Goal: Transaction & Acquisition: Purchase product/service

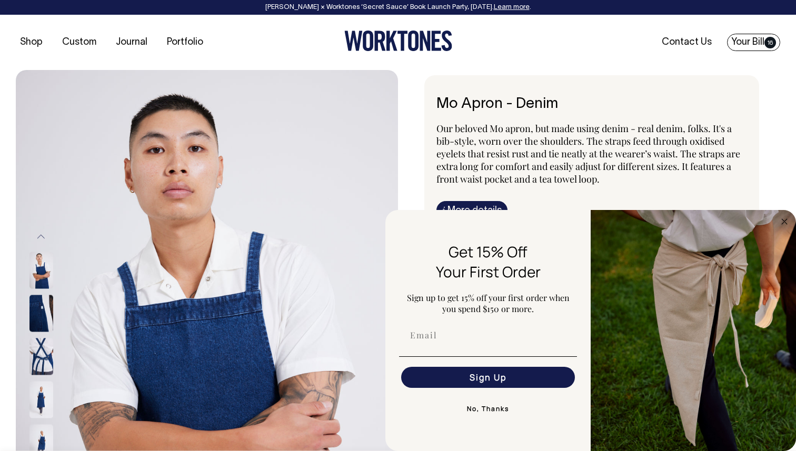
click at [748, 36] on link "Your Bill 16" at bounding box center [753, 42] width 53 height 17
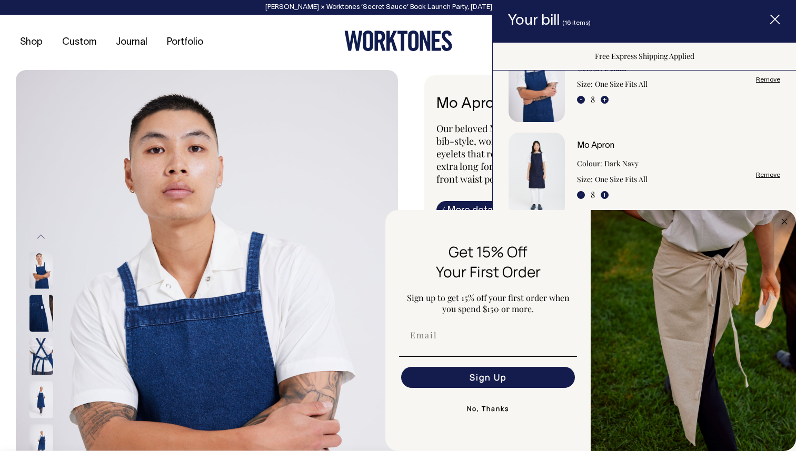
scroll to position [43, 0]
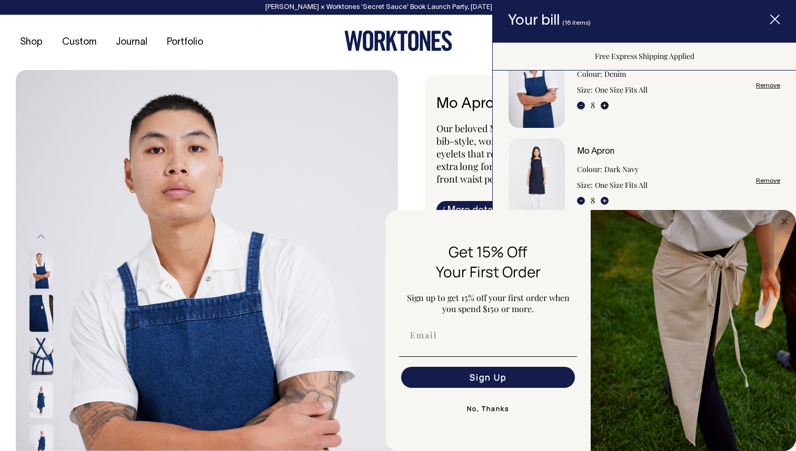
click at [605, 107] on button "+" at bounding box center [605, 106] width 8 height 8
type input "9"
click at [605, 106] on button "+" at bounding box center [605, 106] width 8 height 8
type input "10"
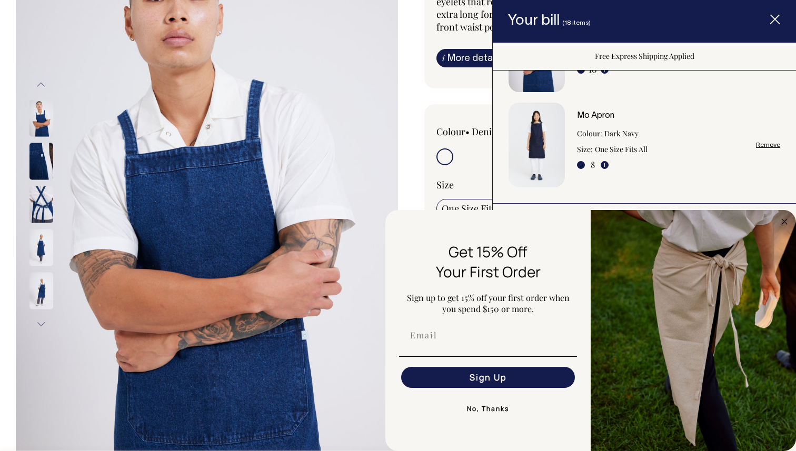
scroll to position [74, 0]
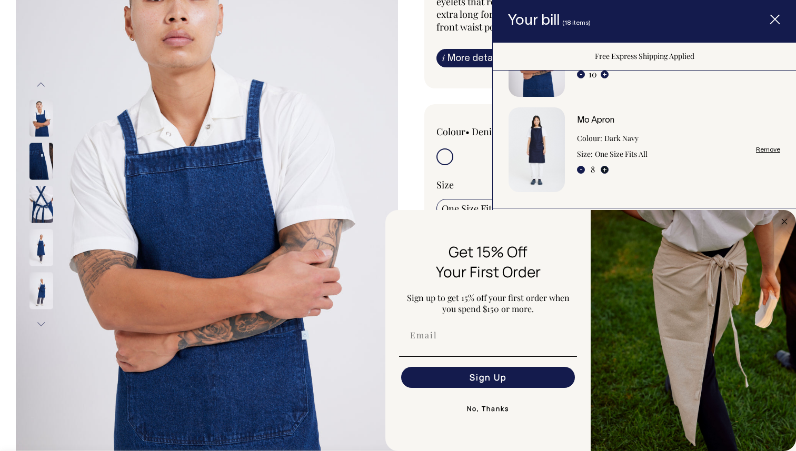
click at [605, 172] on button "+" at bounding box center [605, 170] width 8 height 8
type input "9"
click at [606, 170] on button "+" at bounding box center [605, 170] width 8 height 8
type input "10"
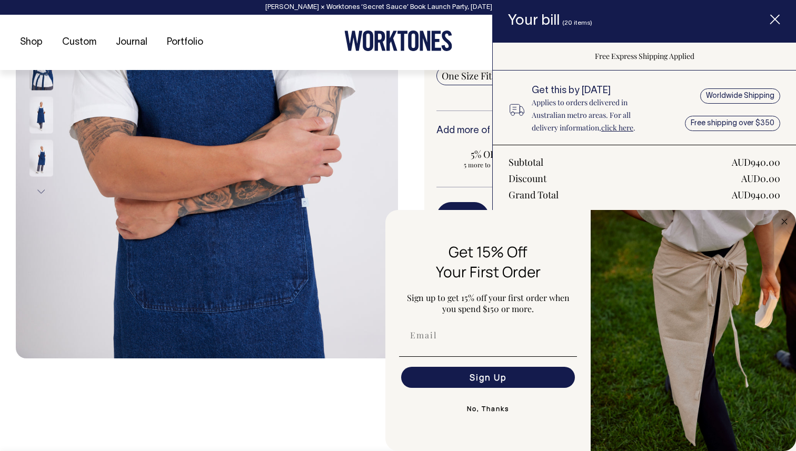
scroll to position [303, 0]
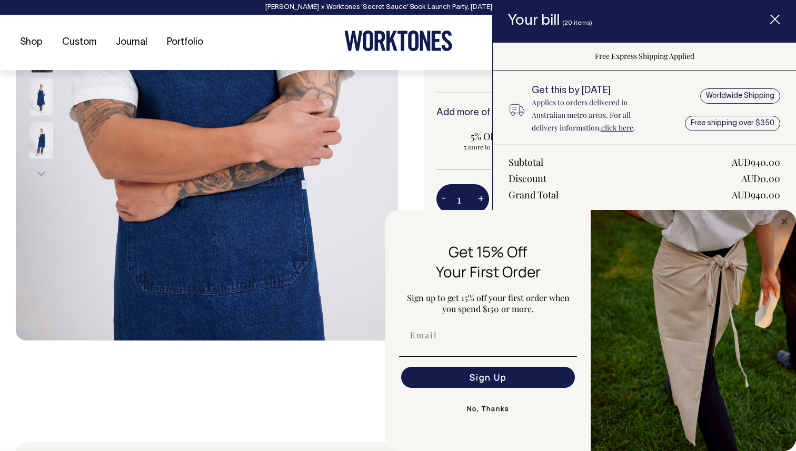
click at [772, 25] on icon "Item added to your cart" at bounding box center [775, 20] width 11 height 11
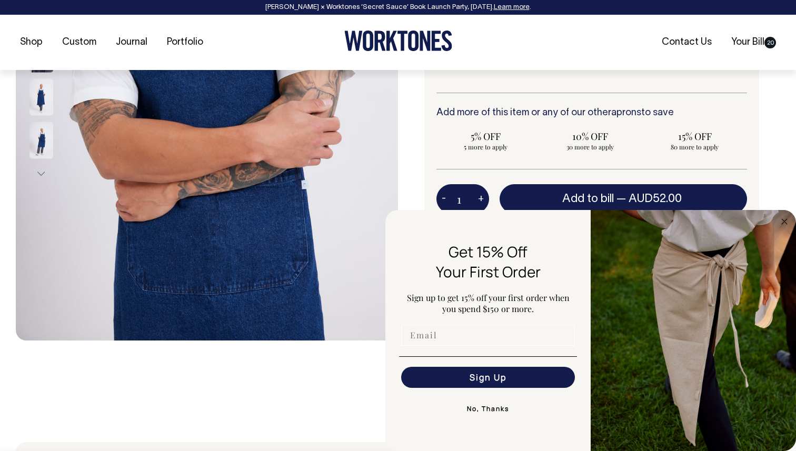
click at [445, 342] on input "Email" at bounding box center [488, 335] width 174 height 21
type input "[EMAIL_ADDRESS][DOMAIN_NAME]"
click at [499, 380] on button "Sign Up" at bounding box center [488, 377] width 174 height 21
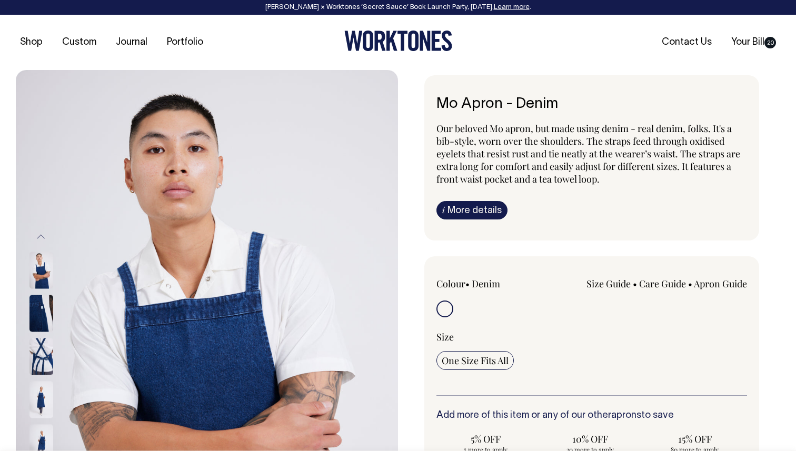
scroll to position [0, 0]
click at [739, 39] on link "Your Bill 20" at bounding box center [753, 42] width 53 height 17
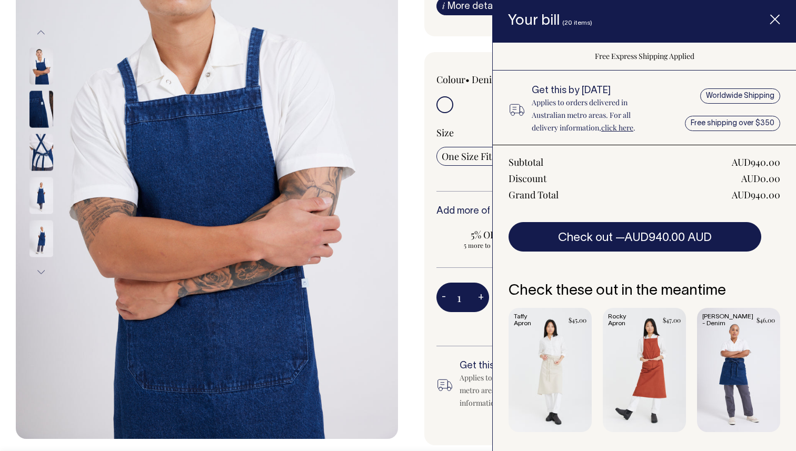
scroll to position [288, 0]
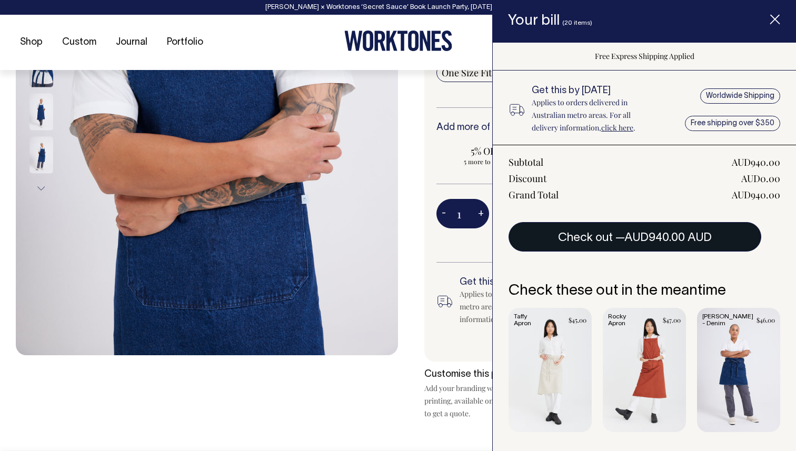
click at [659, 230] on button "Check out — AUD940.00 AUD" at bounding box center [635, 236] width 253 height 29
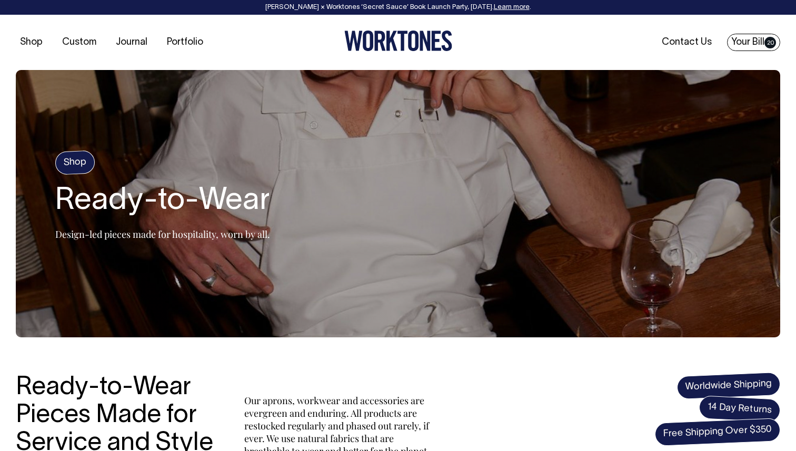
click at [748, 44] on link "Your Bill 20" at bounding box center [753, 42] width 53 height 17
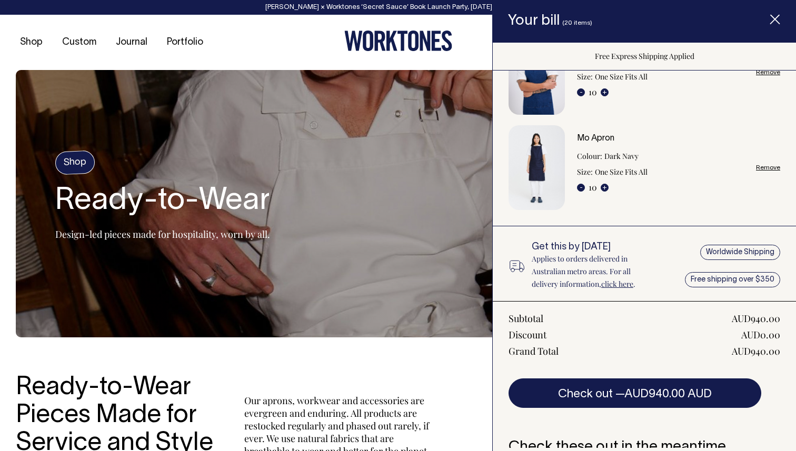
scroll to position [77, 0]
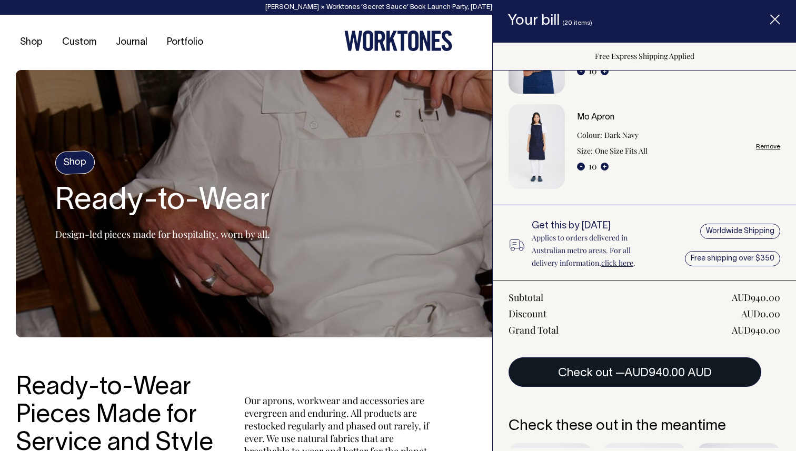
click at [645, 373] on span "AUD940.00 AUD" at bounding box center [667, 373] width 87 height 11
